Goal: Information Seeking & Learning: Learn about a topic

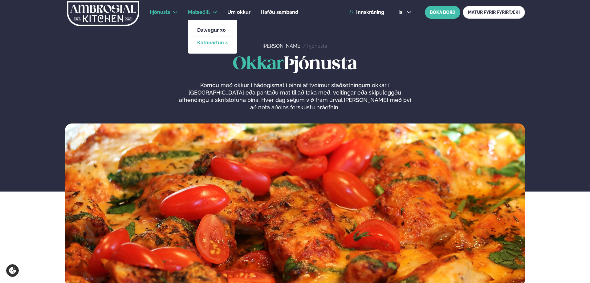
click at [211, 42] on link "Katrínartún 4" at bounding box center [212, 42] width 31 height 5
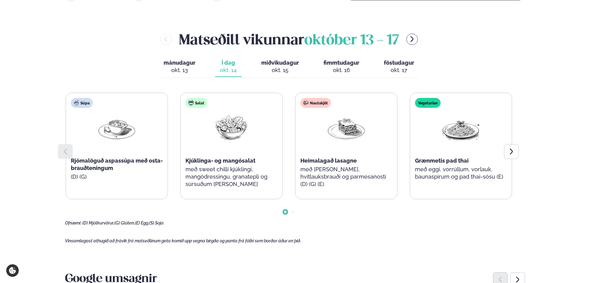
scroll to position [92, 0]
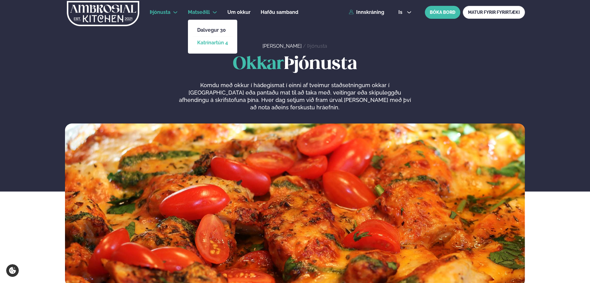
click at [212, 43] on link "Katrínartún 4" at bounding box center [212, 42] width 31 height 5
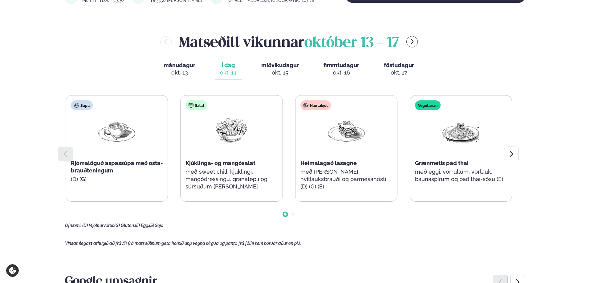
scroll to position [246, 0]
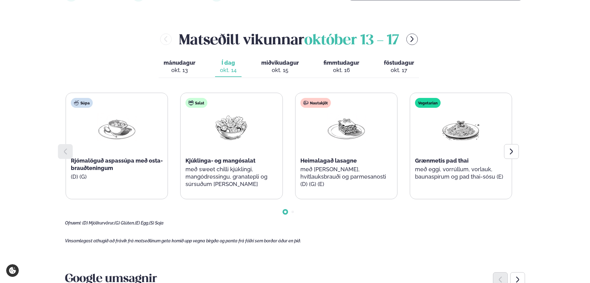
click at [281, 64] on span "miðvikudagur" at bounding box center [280, 62] width 38 height 6
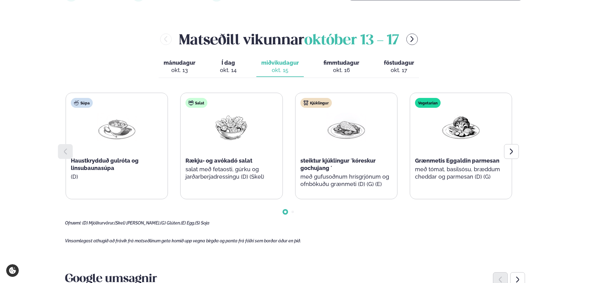
click at [337, 64] on span "fimmtudagur" at bounding box center [341, 62] width 36 height 6
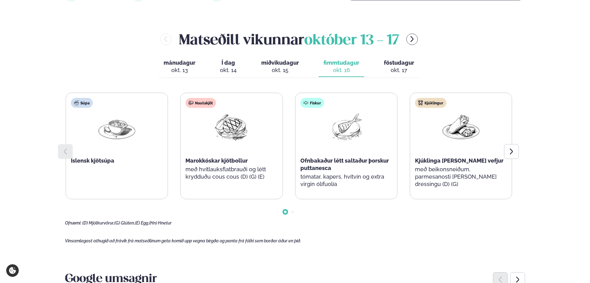
click at [391, 62] on span "föstudagur" at bounding box center [399, 62] width 30 height 6
